Goal: Information Seeking & Learning: Check status

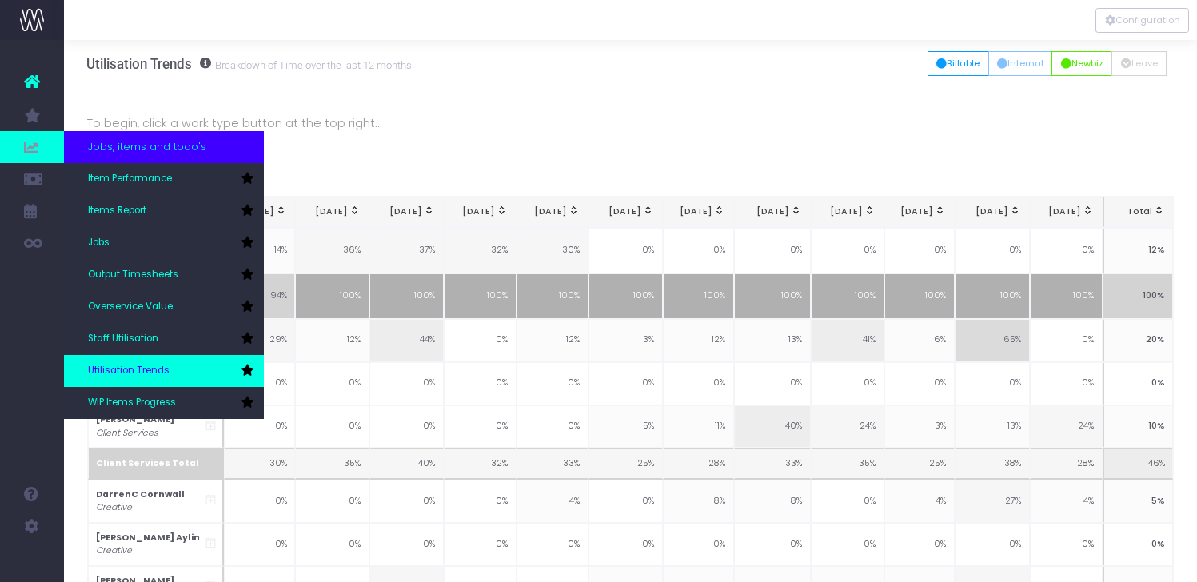
scroll to position [3, 0]
click at [148, 365] on span "Utilisation Trends" at bounding box center [129, 371] width 82 height 14
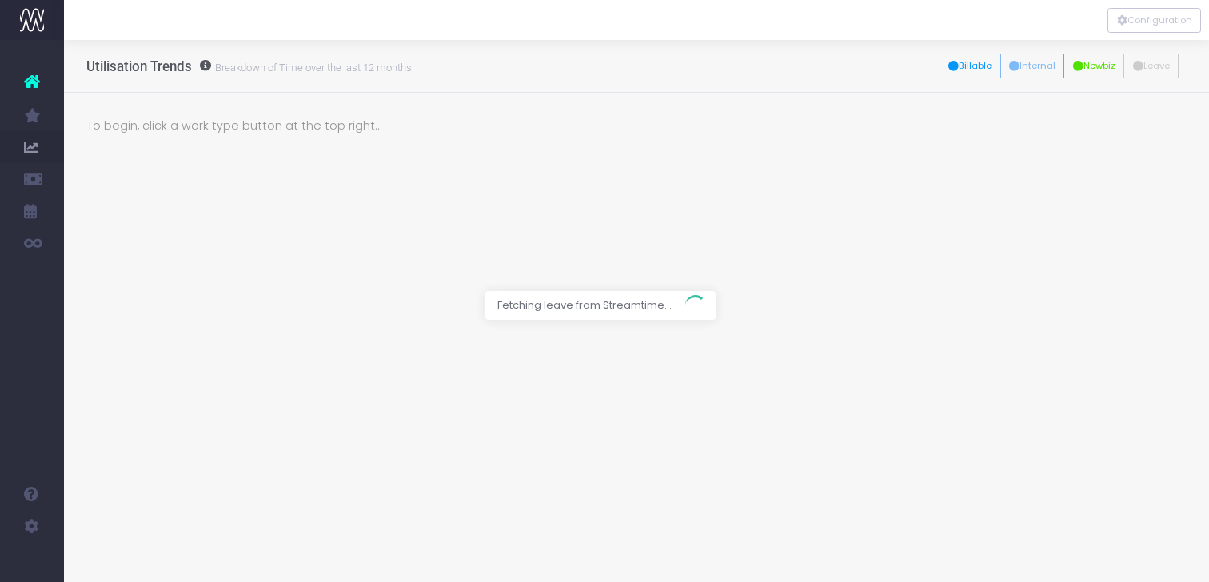
click at [375, 193] on div at bounding box center [604, 291] width 1209 height 582
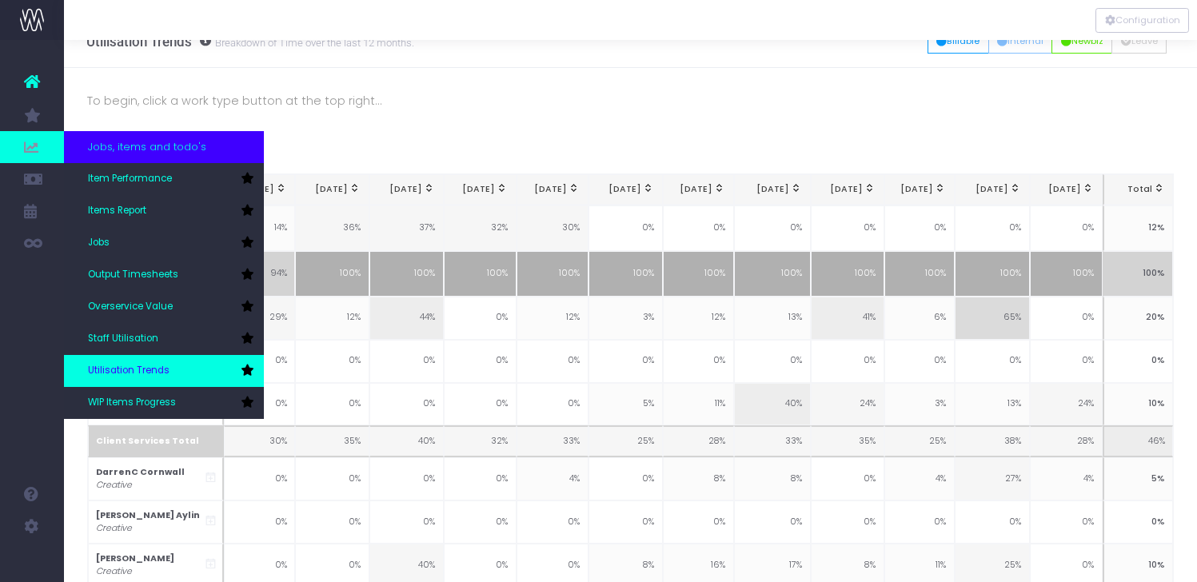
scroll to position [27, 0]
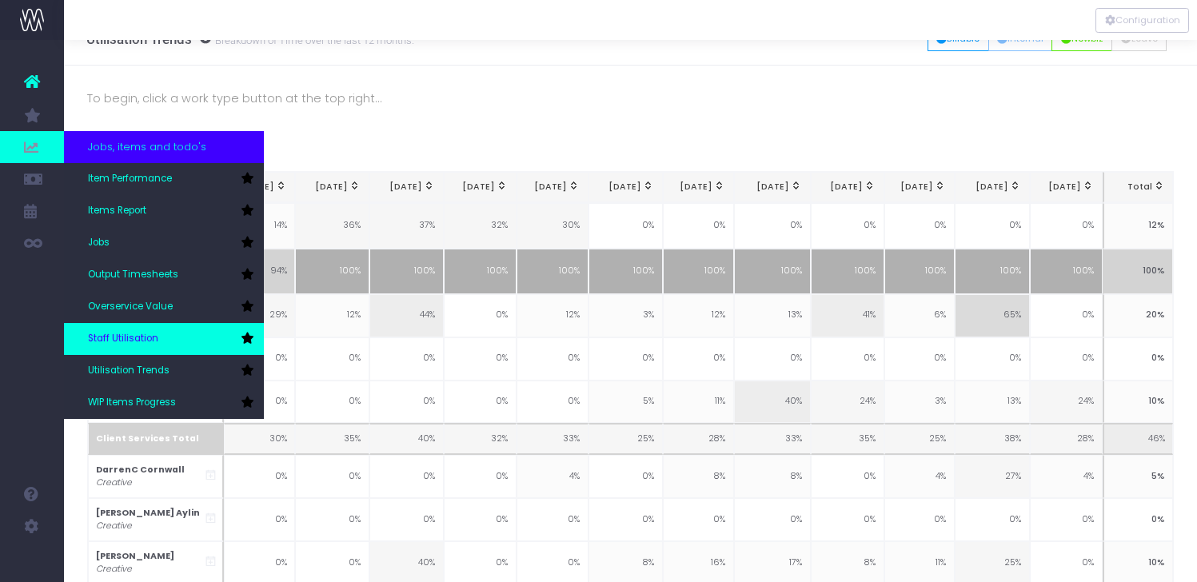
click at [130, 331] on link "Staff Utilisation" at bounding box center [164, 339] width 200 height 32
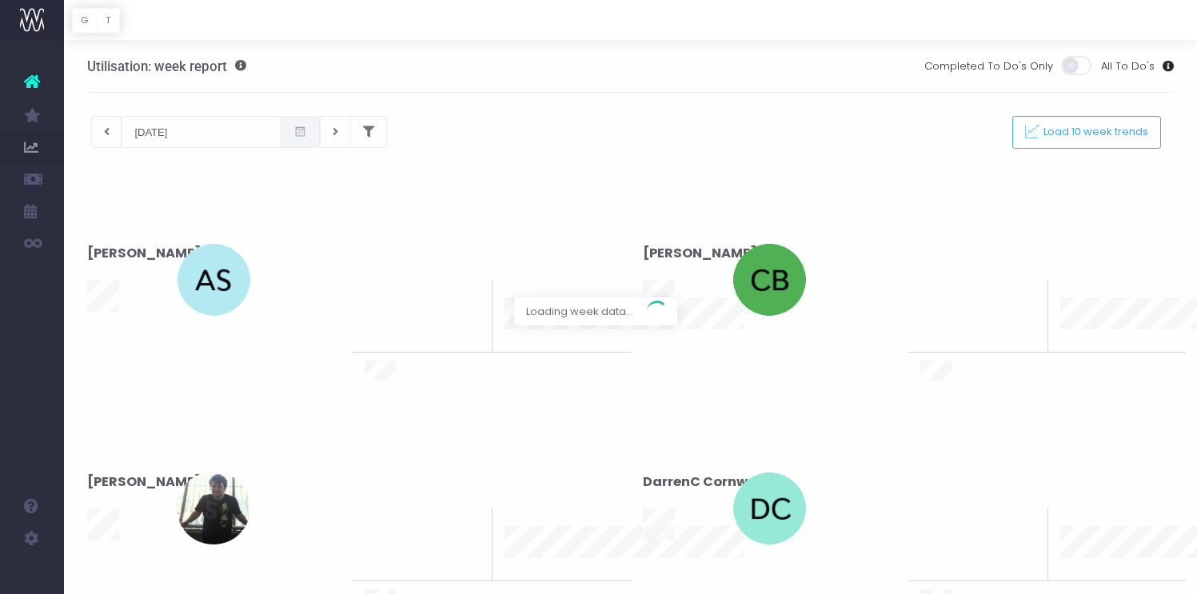
click at [416, 127] on div at bounding box center [598, 297] width 1197 height 594
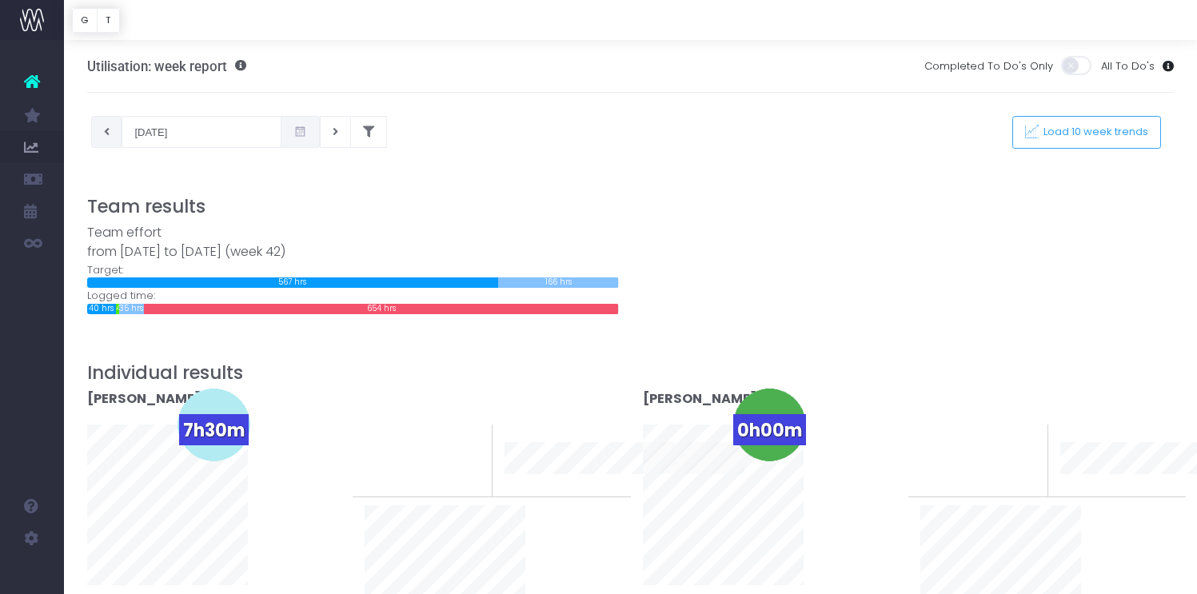
click at [111, 136] on button at bounding box center [106, 132] width 31 height 32
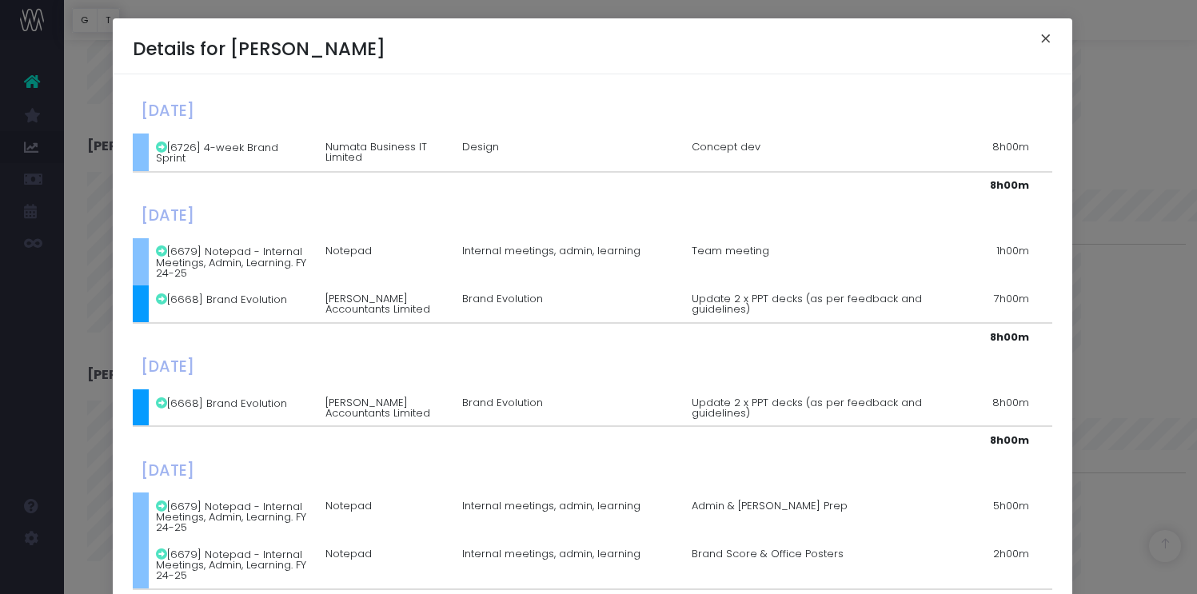
click at [1038, 41] on button "×" at bounding box center [1046, 41] width 34 height 26
click at [1038, 40] on button "×" at bounding box center [1046, 41] width 34 height 26
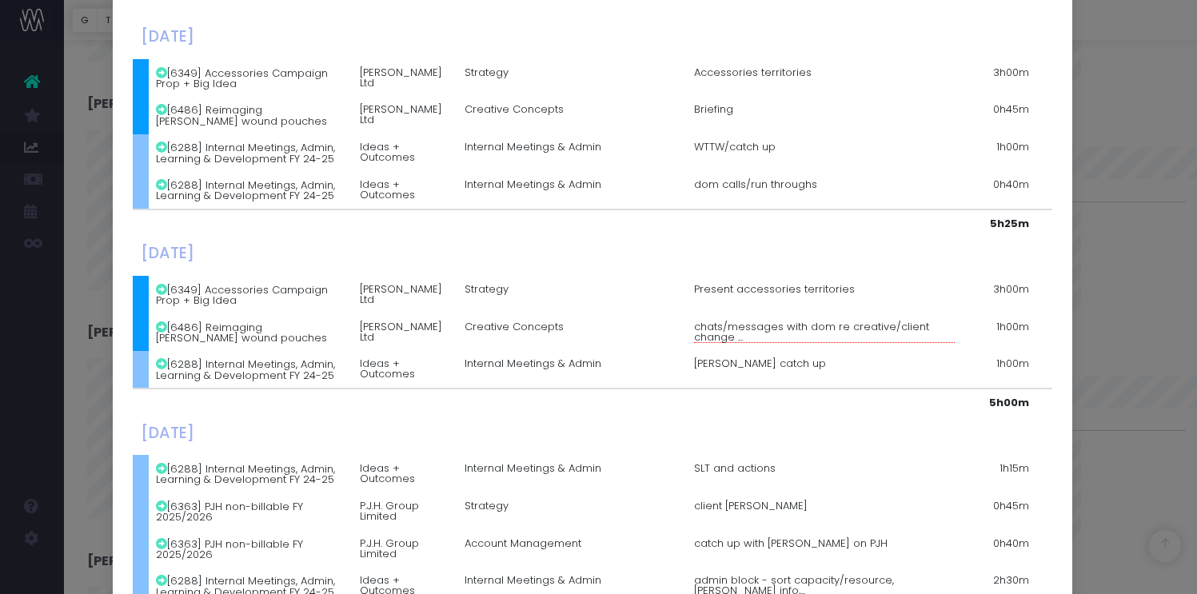
scroll to position [0, 0]
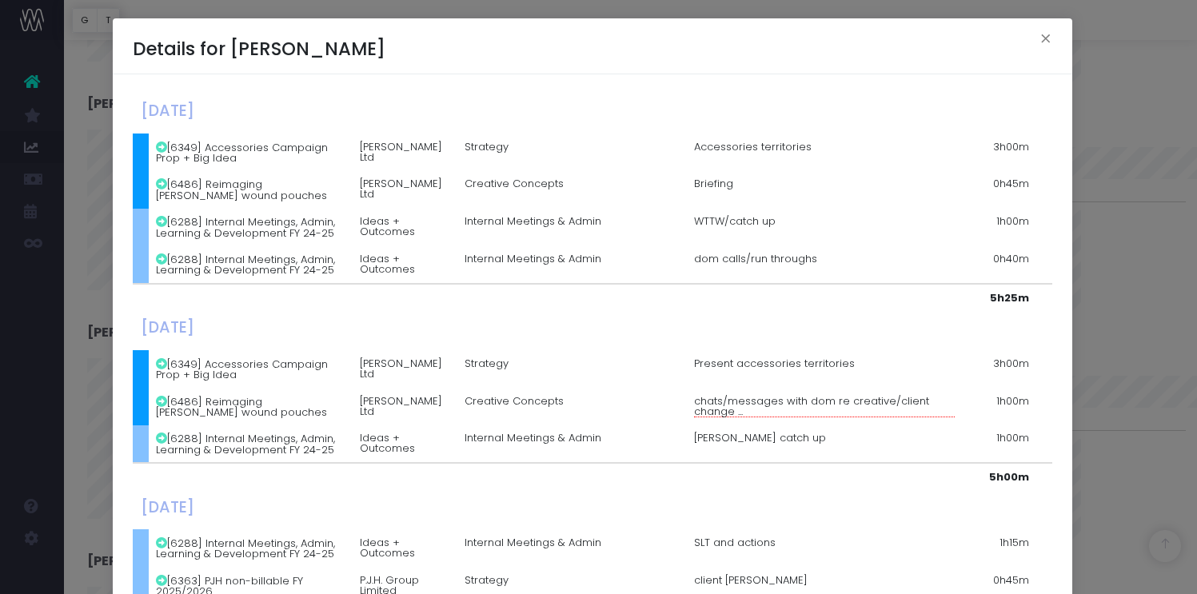
click at [96, 347] on div "Details for Emma Hodgkinson × Monday, October 06th 2025 [6349] Accessories Camp…" at bounding box center [598, 297] width 1197 height 594
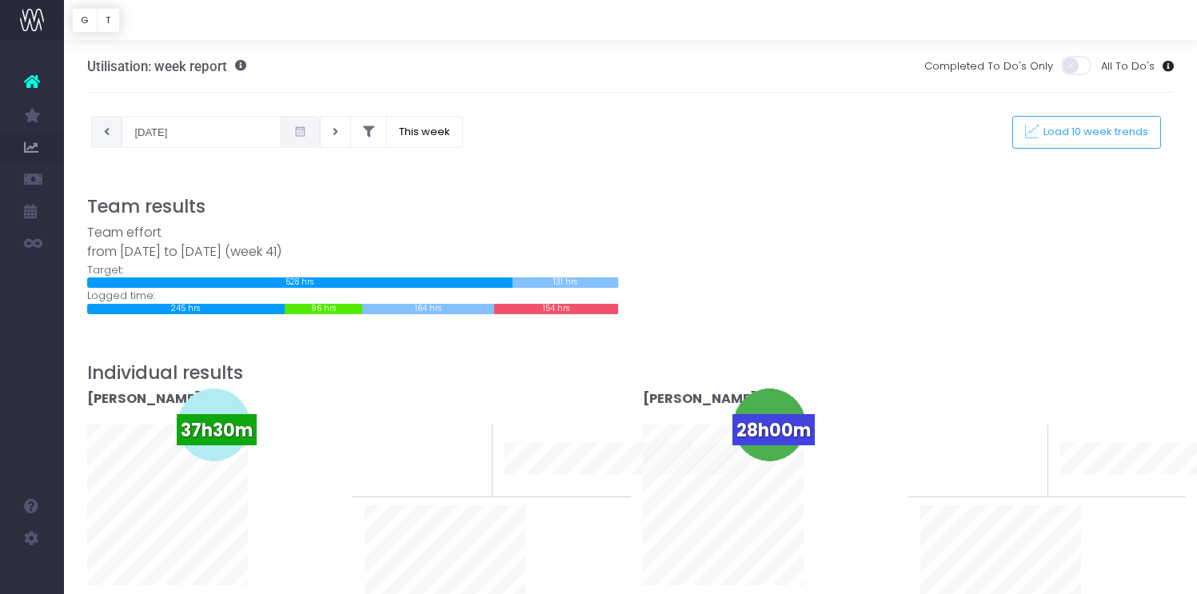
click at [105, 125] on button at bounding box center [106, 132] width 31 height 32
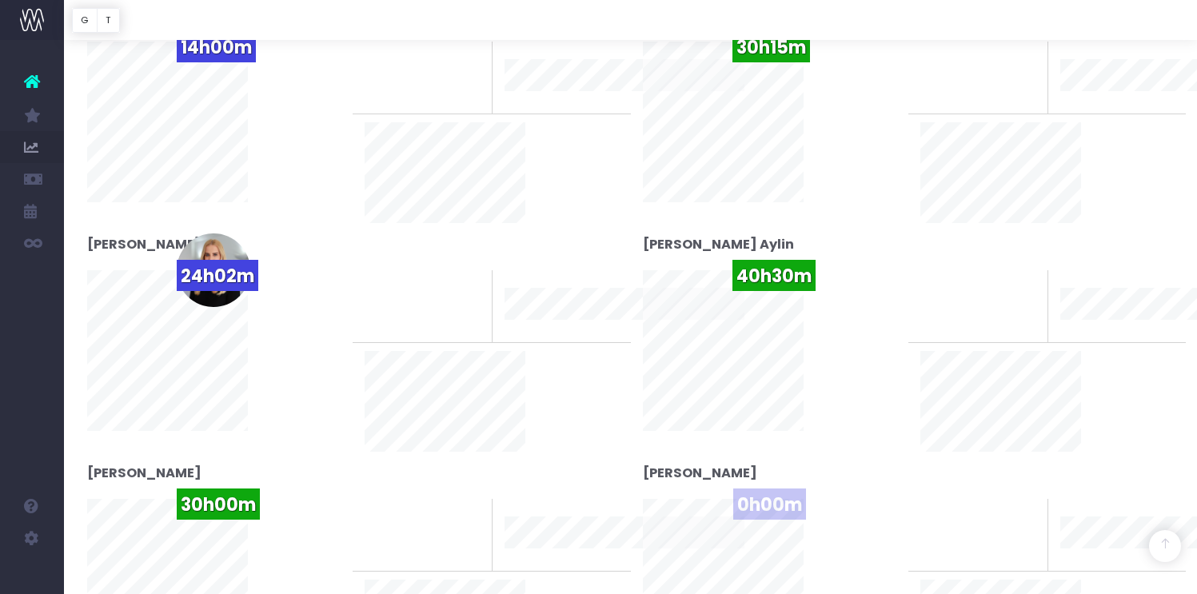
scroll to position [843, 0]
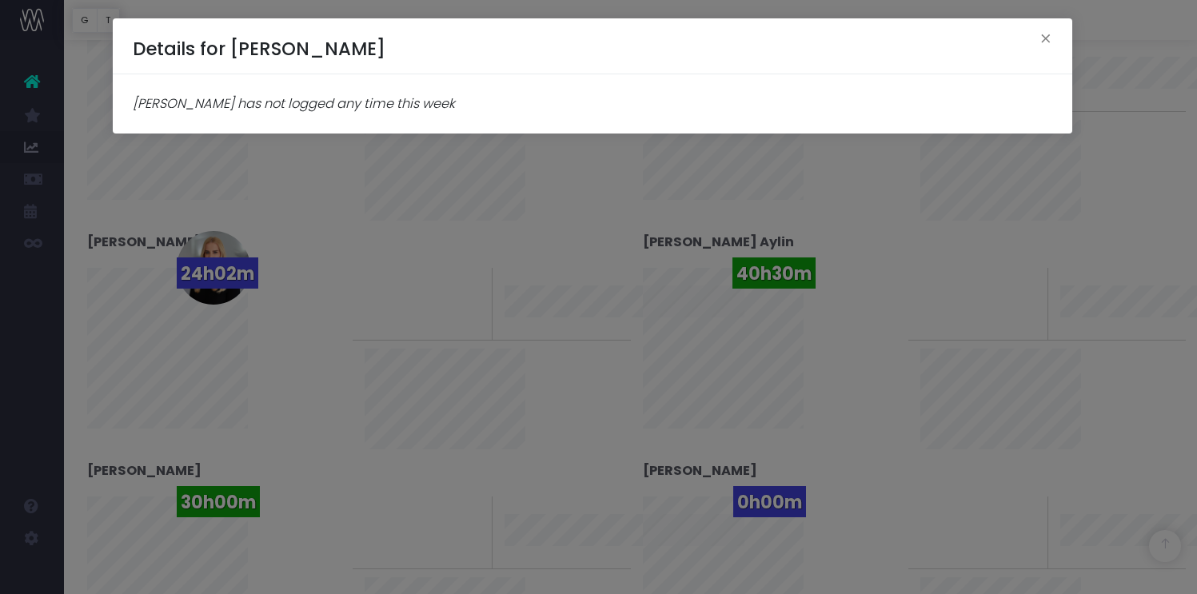
click at [312, 225] on div "Details for Jade Connor × Jade Connor has not logged any time this week" at bounding box center [598, 297] width 1197 height 594
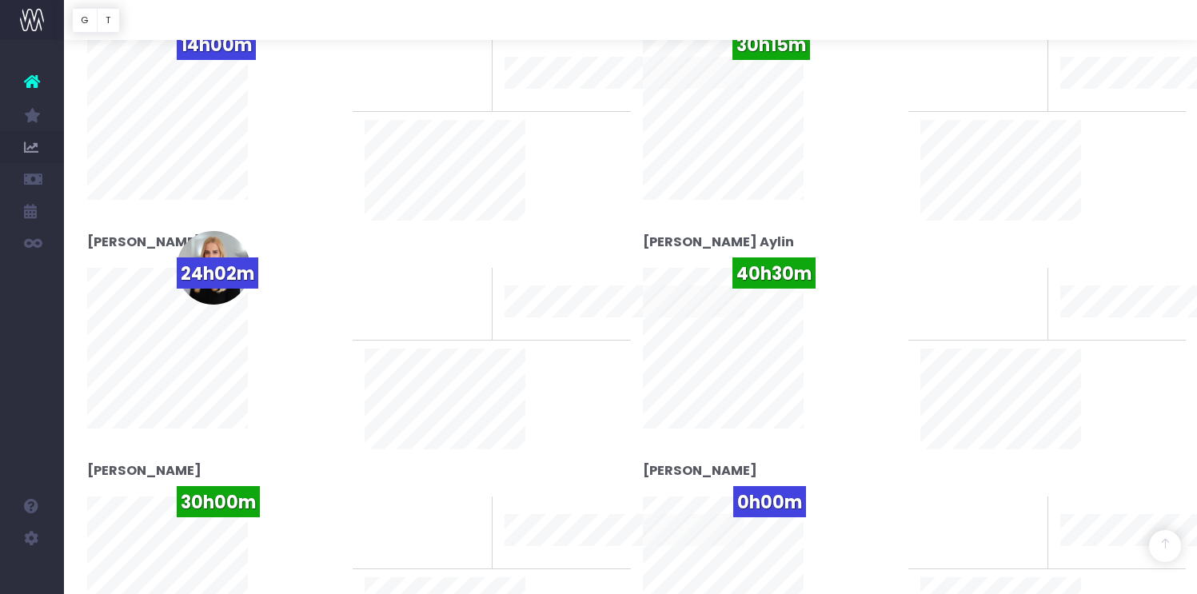
click at [643, 461] on strong "[PERSON_NAME]" at bounding box center [700, 470] width 114 height 18
click at [733, 486] on span "0h00m" at bounding box center [769, 501] width 73 height 31
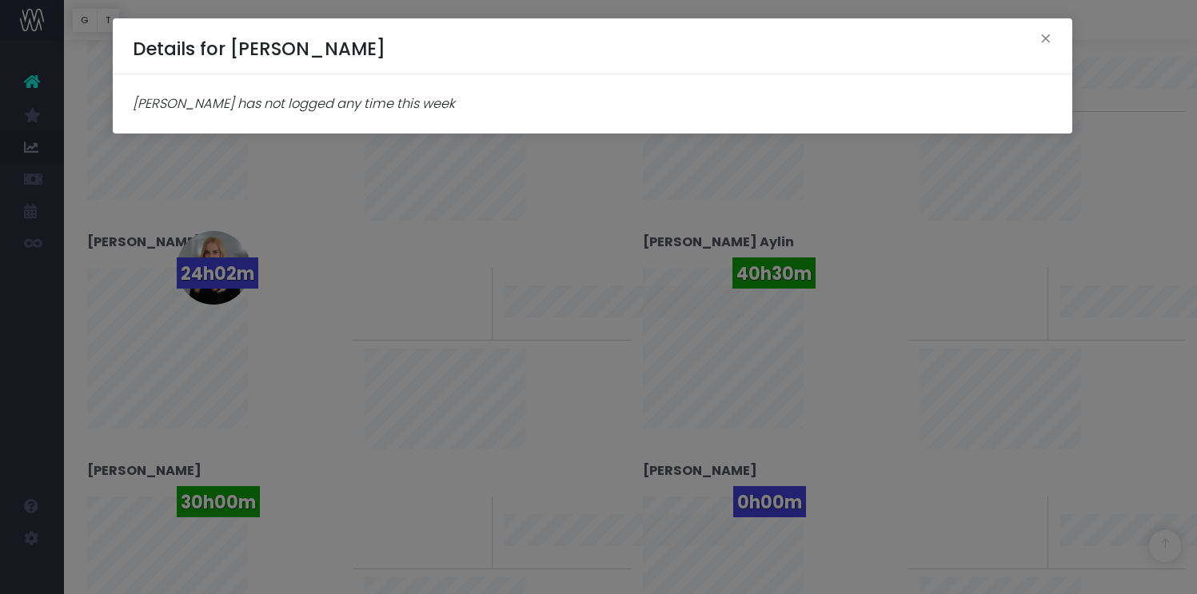
click at [287, 340] on div "Details for Jade Connor × Jade Connor has not logged any time this week" at bounding box center [598, 297] width 1197 height 594
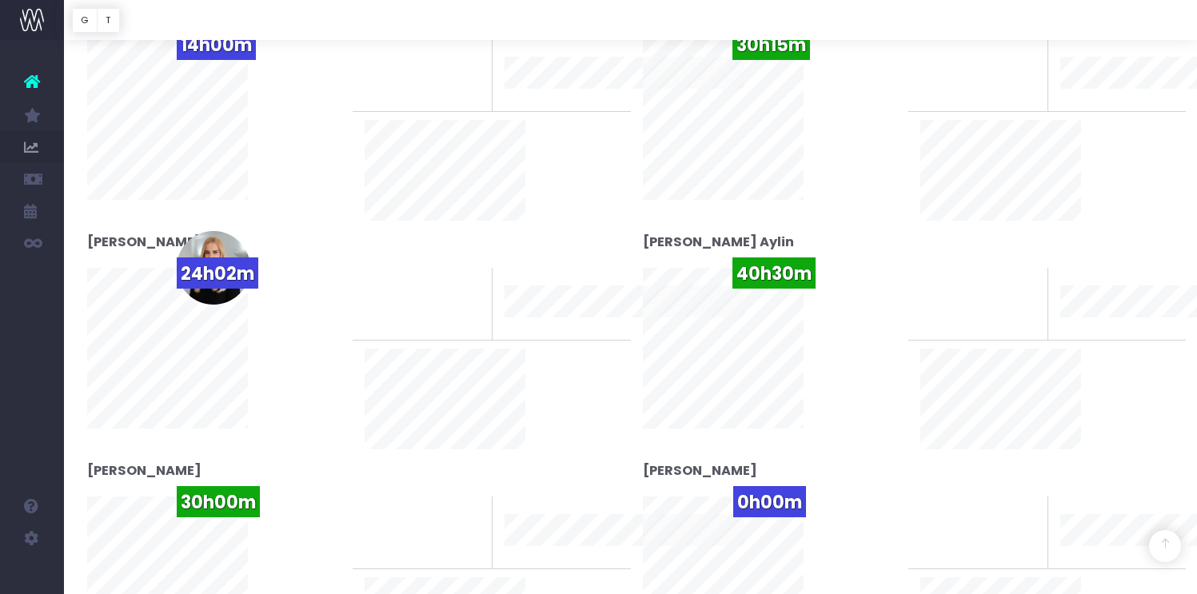
click at [908, 496] on div "0% To last week" at bounding box center [977, 532] width 139 height 72
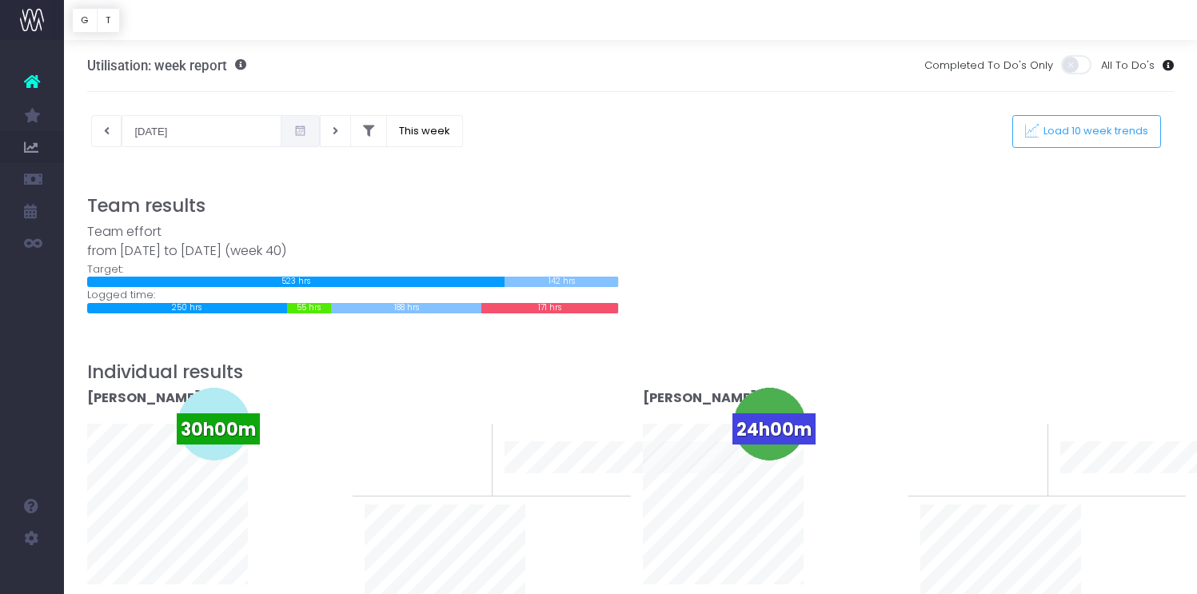
scroll to position [0, 0]
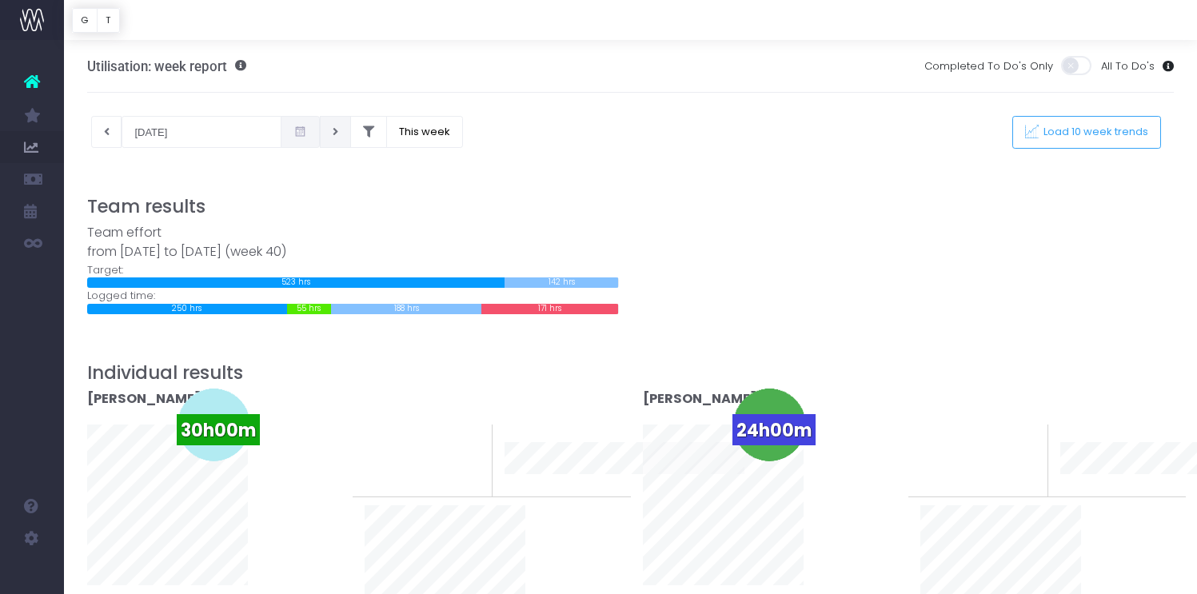
click at [333, 132] on icon at bounding box center [336, 132] width 6 height 0
click at [321, 133] on button at bounding box center [335, 132] width 31 height 32
type input "14-10-2025"
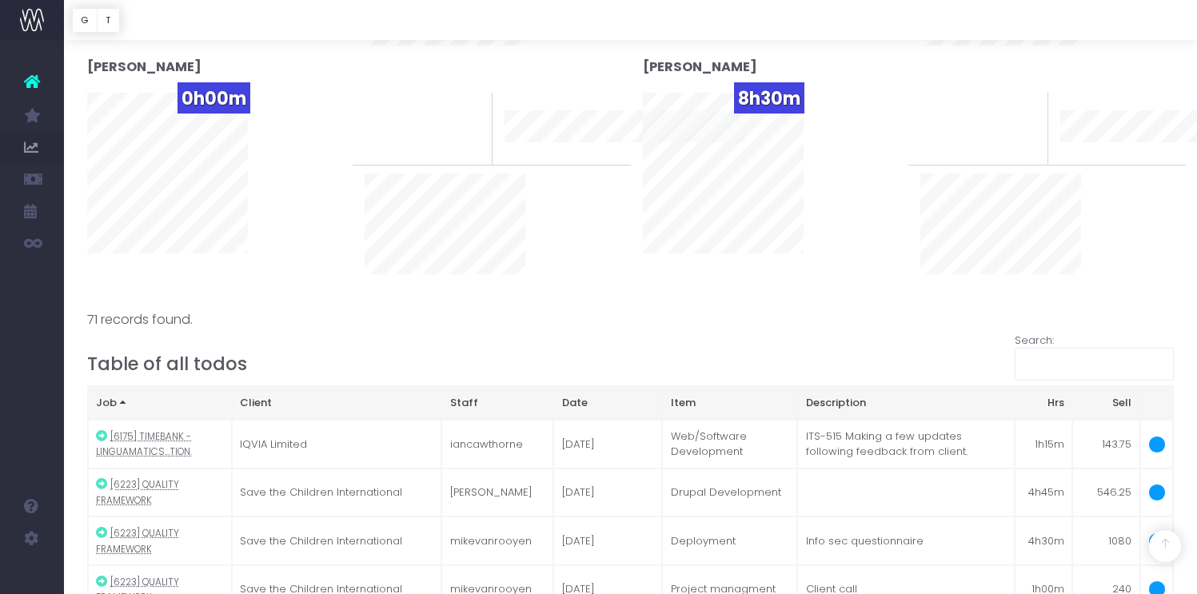
scroll to position [2432, 0]
